Goal: Task Accomplishment & Management: Manage account settings

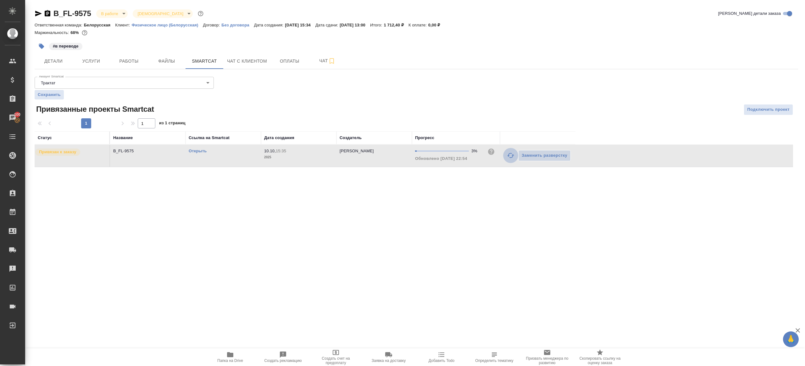
click at [512, 152] on icon "button" at bounding box center [511, 156] width 8 height 8
click at [479, 246] on div ".cls-1 fill:#fff; AWATERA Gazizov Rinat Клиенты Спецификации Заказы 100 Чаты To…" at bounding box center [402, 183] width 805 height 366
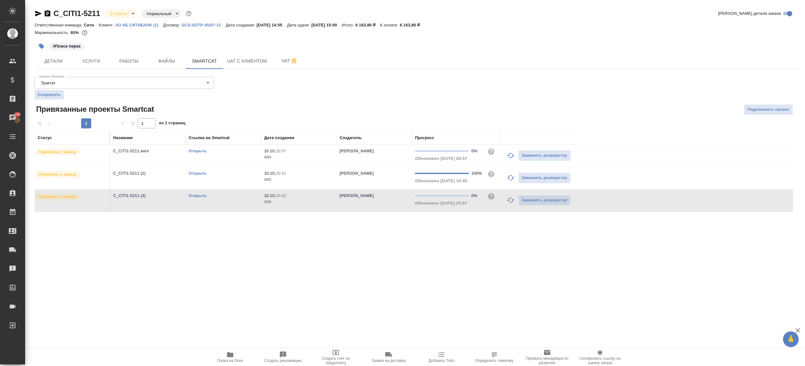
click at [509, 153] on icon "button" at bounding box center [510, 155] width 7 height 5
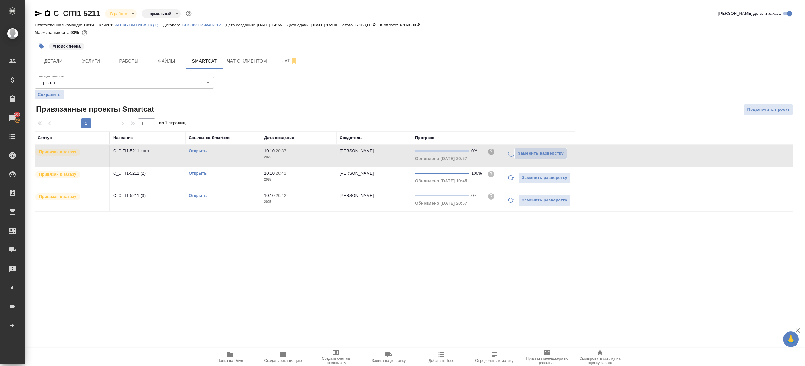
click at [513, 202] on icon "button" at bounding box center [511, 200] width 8 height 8
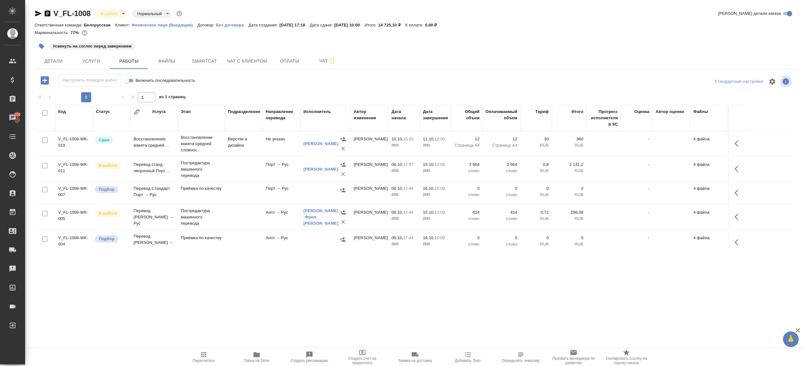
click at [198, 351] on span "Пересчитать" at bounding box center [203, 357] width 45 height 12
drag, startPoint x: 198, startPoint y: 351, endPoint x: 230, endPoint y: 322, distance: 42.9
click at [198, 350] on button "Пересчитать" at bounding box center [203, 357] width 53 height 18
click at [234, 319] on div ".cls-1 fill:#fff; AWATERA Gazizov Rinat Клиенты Спецификации Заказы 100 Чаты To…" at bounding box center [402, 183] width 805 height 366
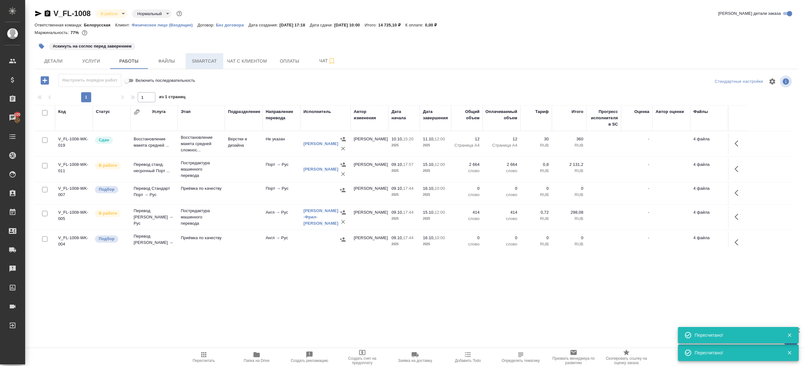
click at [202, 61] on span "Smartcat" at bounding box center [204, 61] width 30 height 8
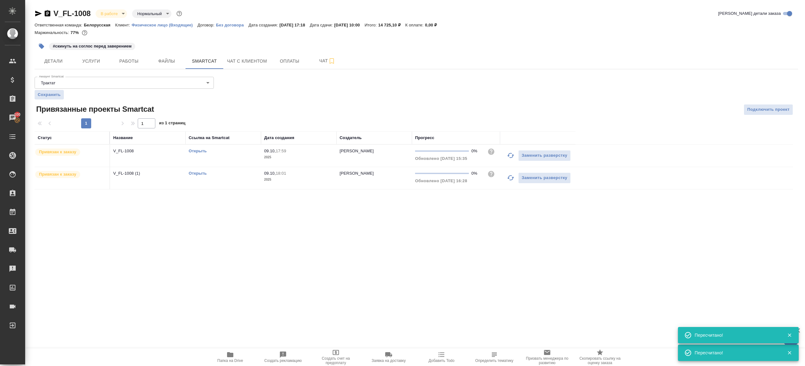
drag, startPoint x: 507, startPoint y: 156, endPoint x: 508, endPoint y: 174, distance: 17.9
click at [507, 156] on icon "button" at bounding box center [511, 156] width 8 height 8
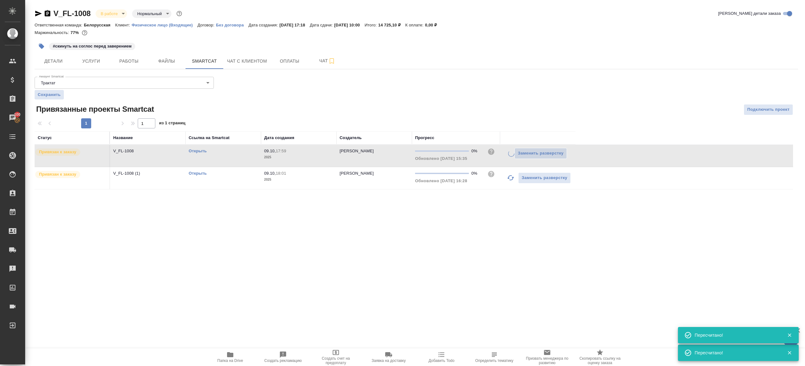
click at [509, 179] on icon "button" at bounding box center [511, 178] width 8 height 8
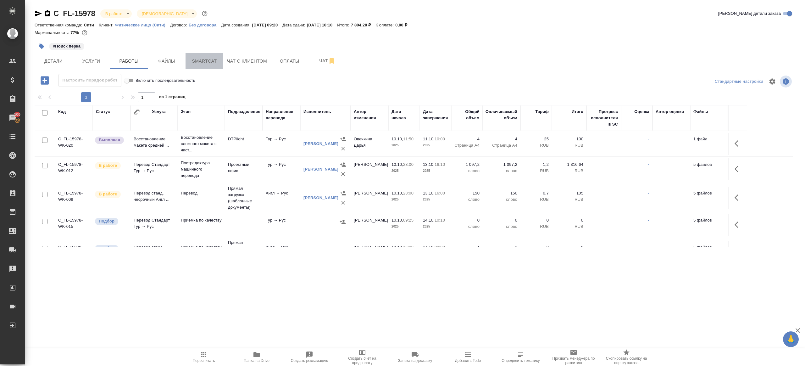
click at [201, 57] on button "Smartcat" at bounding box center [204, 61] width 38 height 16
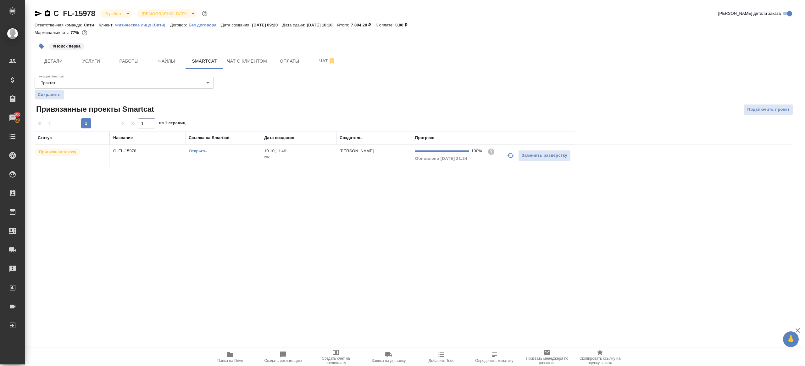
click at [513, 156] on icon "button" at bounding box center [511, 156] width 8 height 8
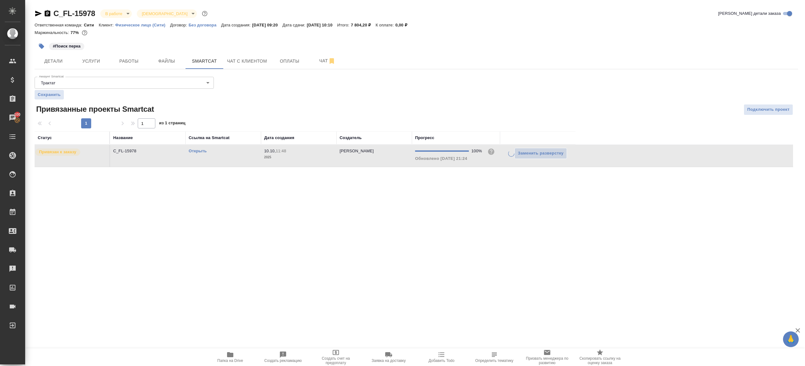
click at [476, 213] on div ".cls-1 fill:#fff; AWATERA Gazizov Rinat Клиенты Спецификации Заказы 100 Чаты To…" at bounding box center [402, 183] width 805 height 366
click at [129, 62] on span "Работы" at bounding box center [129, 61] width 30 height 8
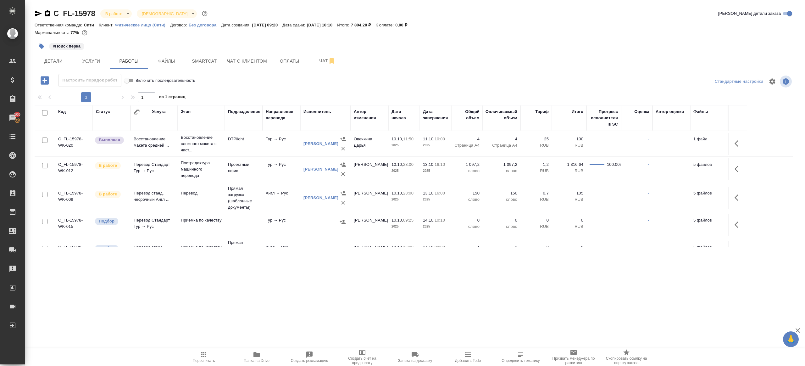
click at [209, 357] on span "Пересчитать" at bounding box center [203, 357] width 45 height 12
click at [209, 358] on span "Пересчитать" at bounding box center [204, 360] width 22 height 4
click at [275, 312] on div ".cls-1 fill:#fff; AWATERA Gazizov Rinat Клиенты Спецификации Заказы 100 Чаты To…" at bounding box center [402, 183] width 805 height 366
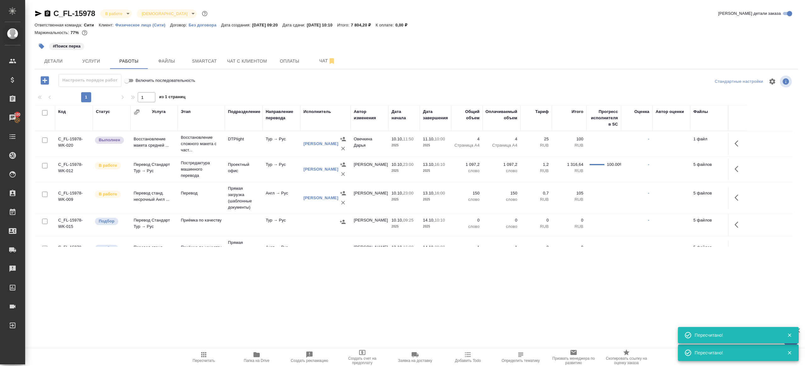
click at [738, 142] on icon "button" at bounding box center [738, 144] width 8 height 8
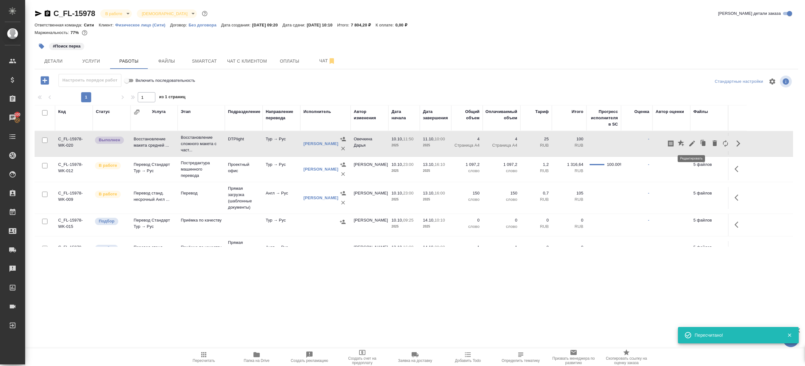
click at [689, 143] on icon "button" at bounding box center [692, 144] width 8 height 8
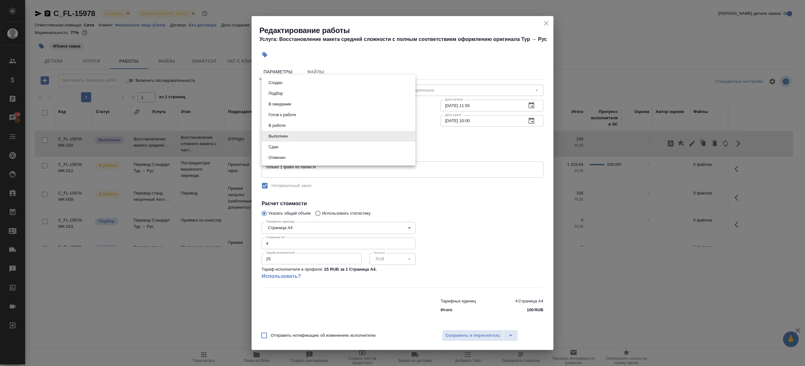
click at [331, 139] on body "🙏 .cls-1 fill:#fff; AWATERA Gazizov Rinat Клиенты Спецификации Заказы 100 Чаты …" at bounding box center [402, 183] width 805 height 366
click at [300, 148] on li "Сдан" at bounding box center [339, 146] width 154 height 11
type input "closed"
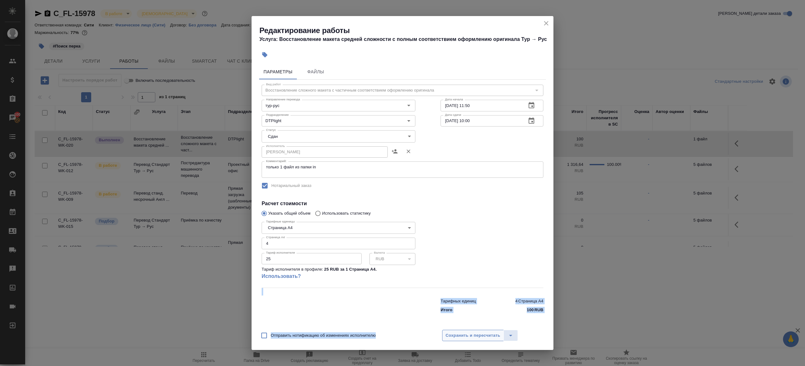
click at [483, 332] on span "Сохранить и пересчитать" at bounding box center [472, 335] width 55 height 7
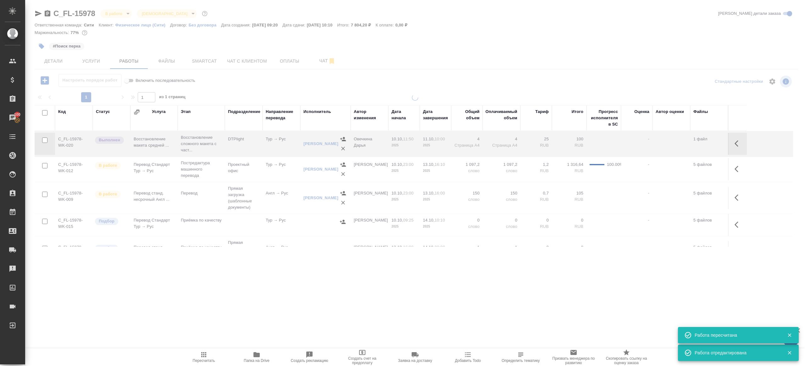
click at [649, 242] on td "-" at bounding box center [636, 252] width 31 height 22
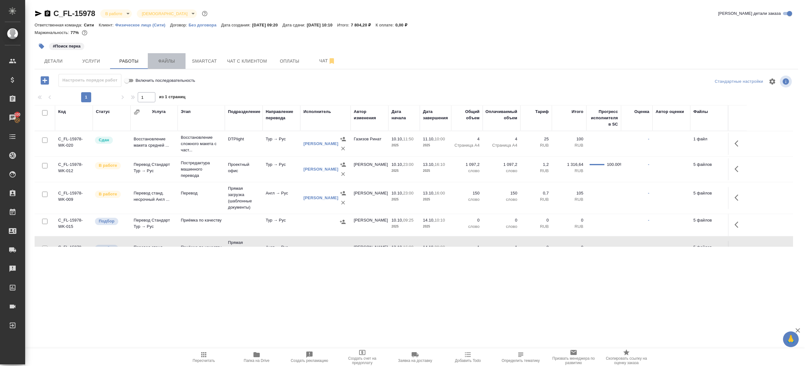
click at [179, 59] on span "Файлы" at bounding box center [167, 61] width 30 height 8
click at [198, 60] on span "Smartcat" at bounding box center [204, 61] width 30 height 8
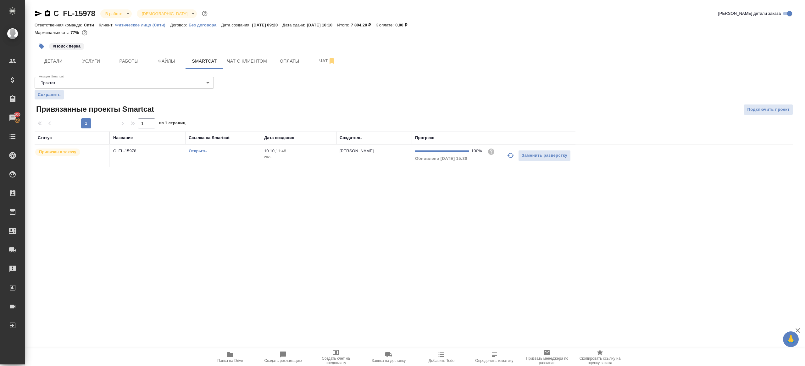
click at [226, 157] on td "Открыть" at bounding box center [222, 156] width 75 height 22
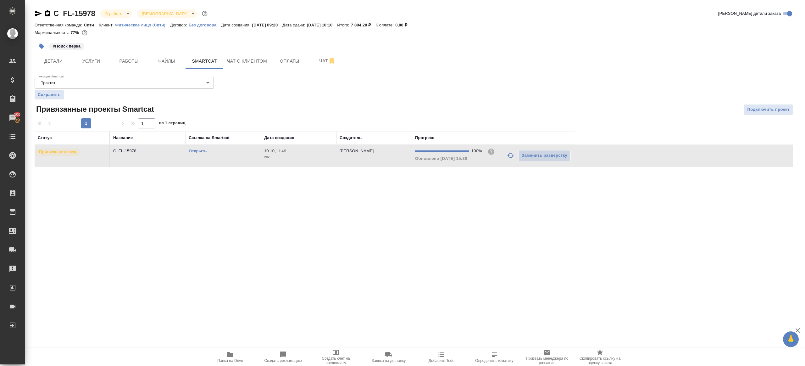
click at [226, 157] on td "Открыть" at bounding box center [222, 156] width 75 height 22
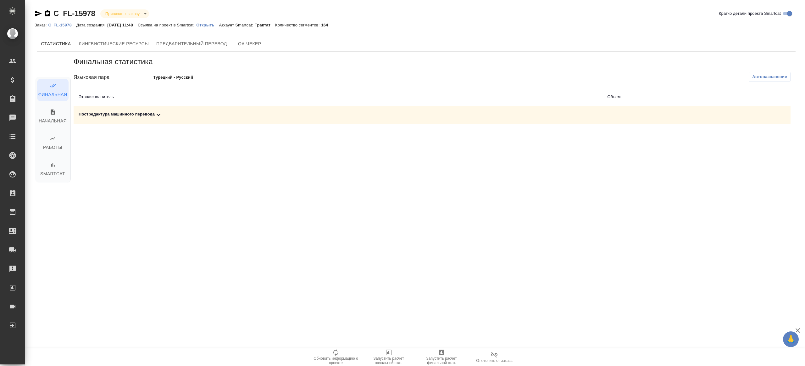
click at [765, 75] on span "Автоназначение" at bounding box center [769, 77] width 35 height 6
